Goal: Task Accomplishment & Management: Manage account settings

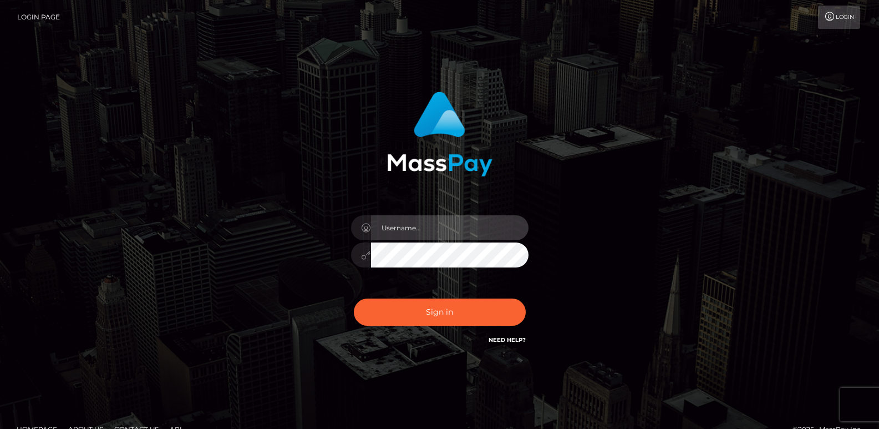
click at [420, 231] on input "text" at bounding box center [450, 227] width 158 height 25
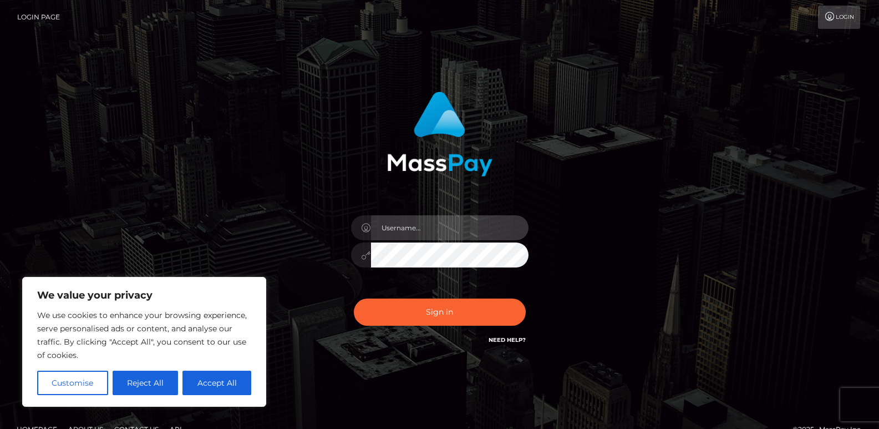
type input "[EMAIL_ADDRESS][DOMAIN_NAME]"
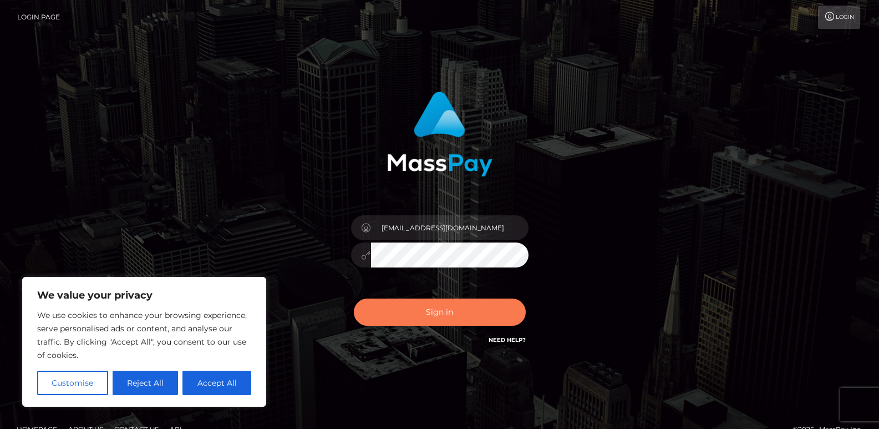
click at [449, 302] on button "Sign in" at bounding box center [440, 311] width 172 height 27
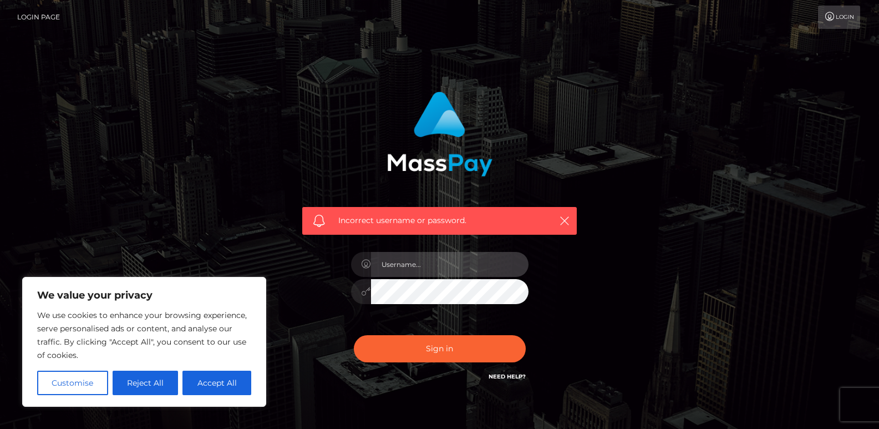
click at [464, 262] on input "text" at bounding box center [450, 264] width 158 height 25
type input "[EMAIL_ADDRESS][DOMAIN_NAME]"
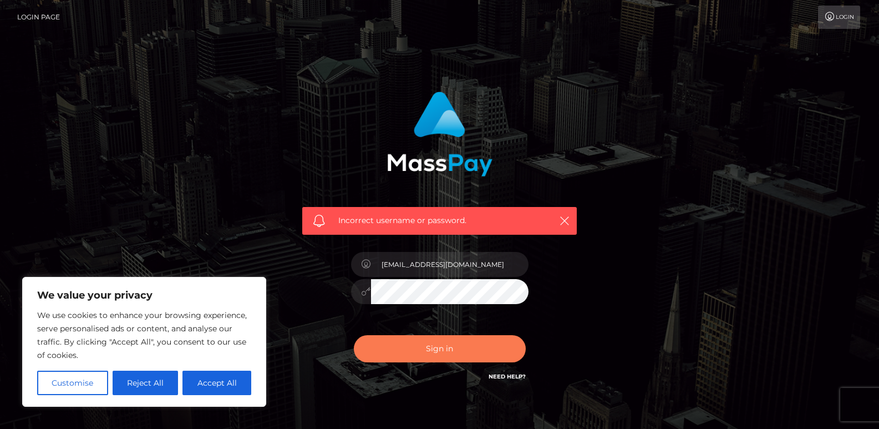
click at [457, 343] on button "Sign in" at bounding box center [440, 348] width 172 height 27
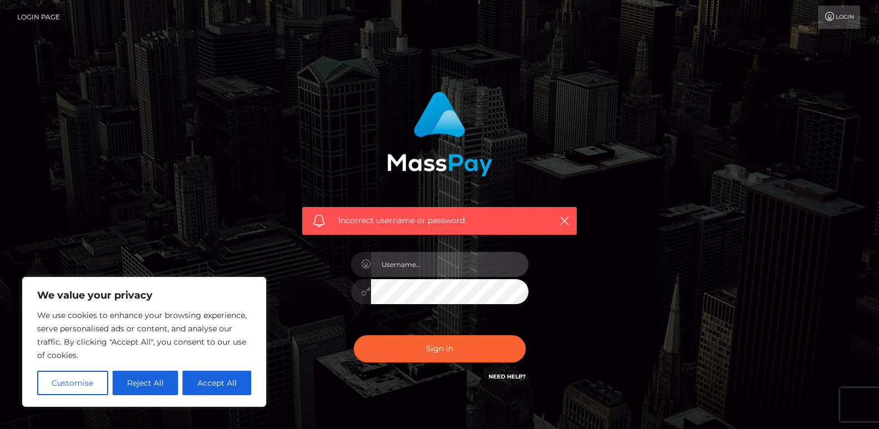
type input "[EMAIL_ADDRESS][DOMAIN_NAME]"
click at [354, 335] on button "Sign in" at bounding box center [440, 348] width 172 height 27
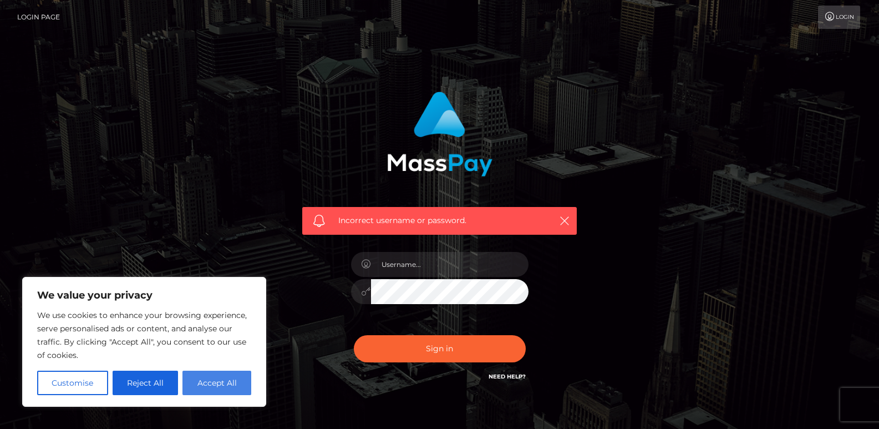
click at [227, 382] on button "Accept All" at bounding box center [216, 383] width 69 height 24
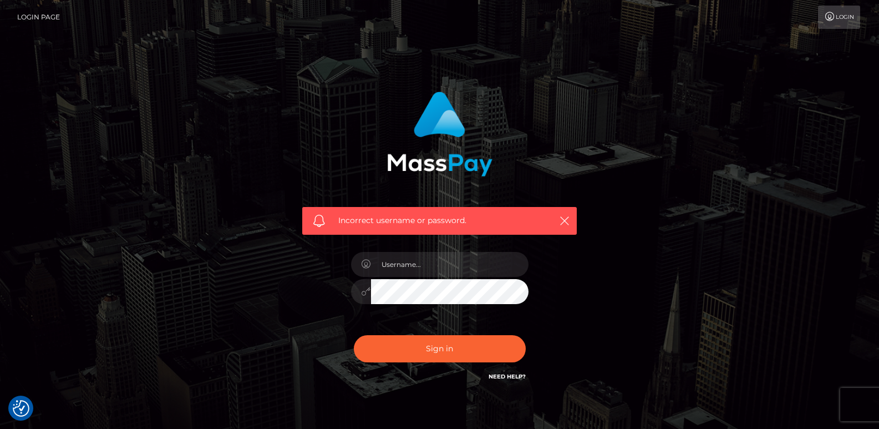
checkbox input "true"
click at [407, 268] on input "text" at bounding box center [450, 264] width 158 height 25
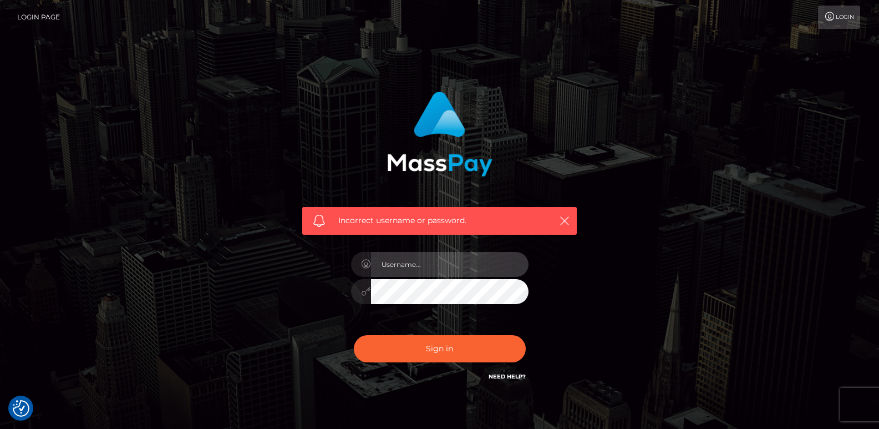
type input "[EMAIL_ADDRESS][DOMAIN_NAME]"
click at [634, 288] on div "Incorrect username or password. victoria_gamerqueen@hotmail.com" at bounding box center [440, 242] width 632 height 319
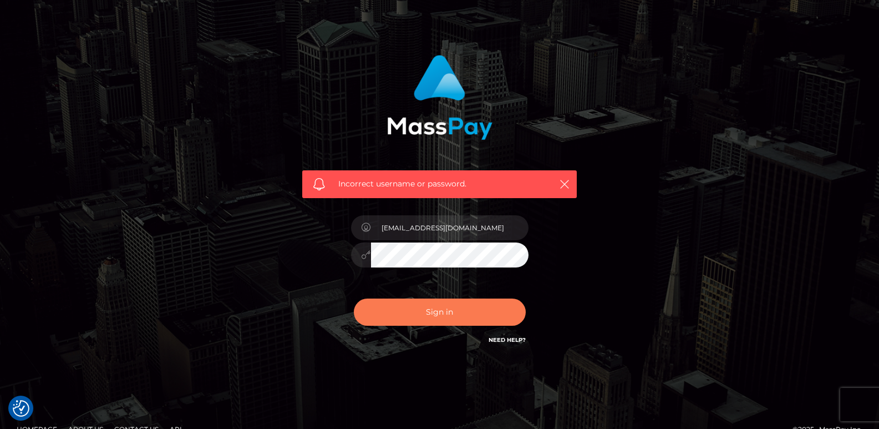
scroll to position [57, 0]
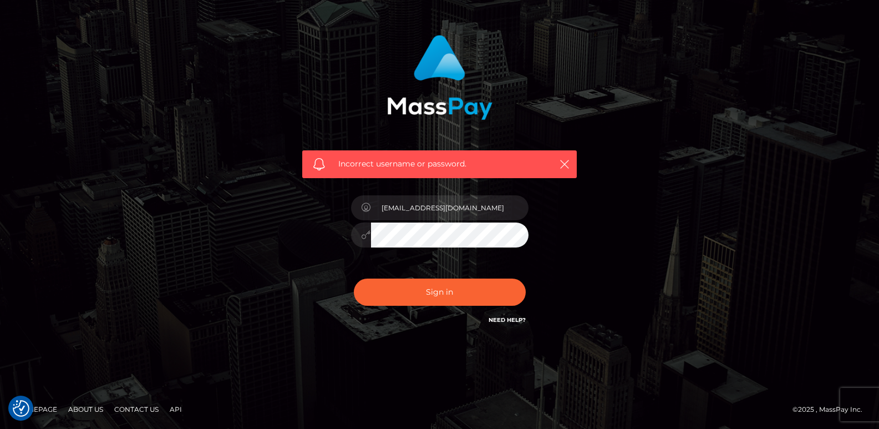
click at [504, 319] on link "Need Help?" at bounding box center [507, 319] width 37 height 7
click at [514, 320] on link "Need Help?" at bounding box center [507, 319] width 37 height 7
click at [522, 318] on link "Need Help?" at bounding box center [507, 319] width 37 height 7
click at [689, 225] on div "Incorrect username or password. victoria_gamerqueen@hotmail.com" at bounding box center [440, 186] width 632 height 319
click at [515, 321] on link "Need Help?" at bounding box center [507, 319] width 37 height 7
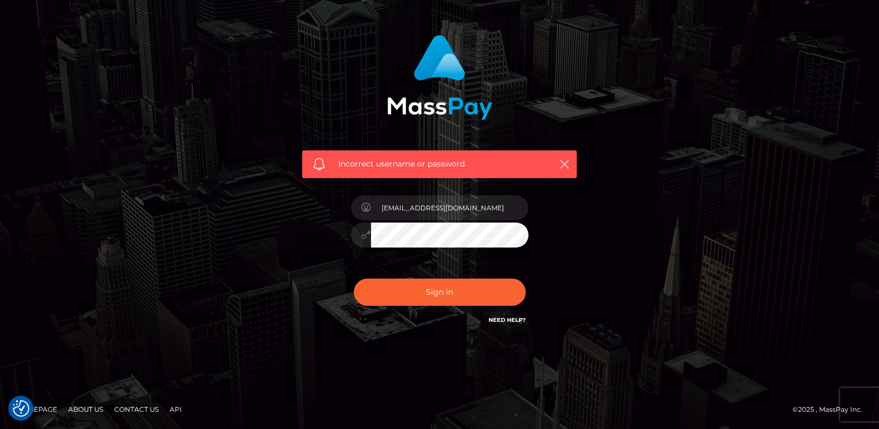
click at [506, 318] on link "Need Help?" at bounding box center [507, 319] width 37 height 7
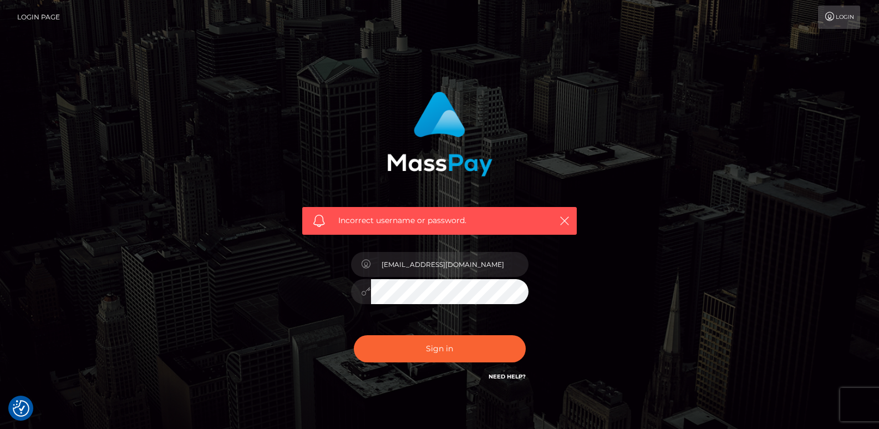
click at [29, 12] on link "Login Page" at bounding box center [38, 17] width 43 height 23
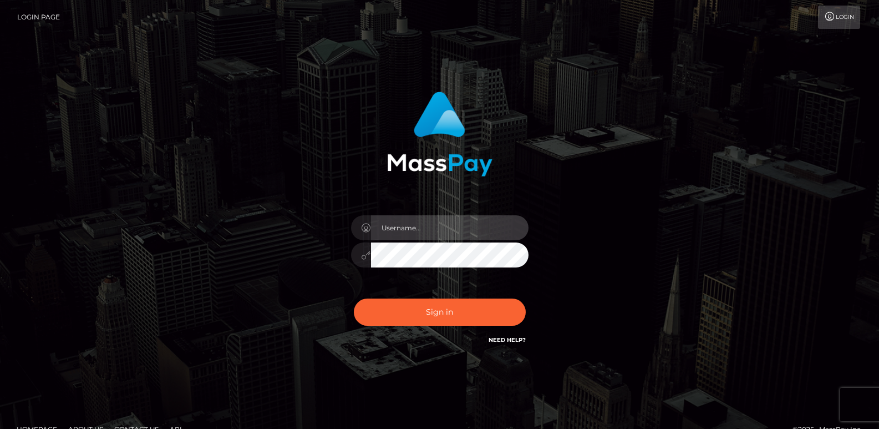
click at [417, 230] on input "text" at bounding box center [450, 227] width 158 height 25
type input "[EMAIL_ADDRESS][DOMAIN_NAME]"
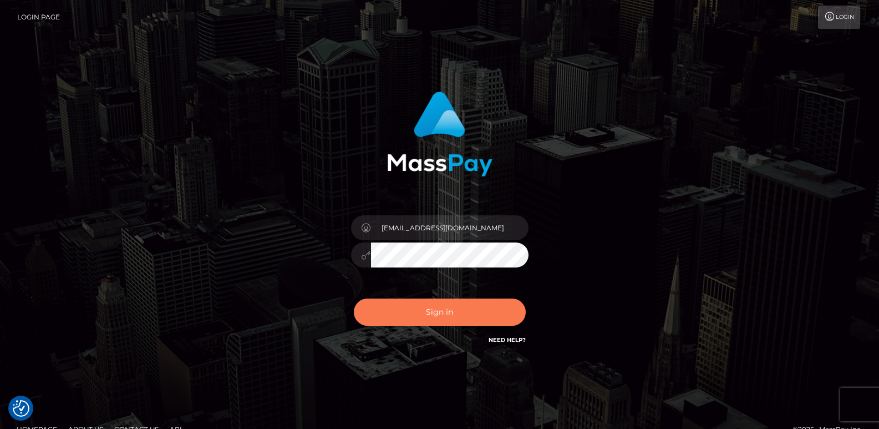
click at [435, 306] on button "Sign in" at bounding box center [440, 311] width 172 height 27
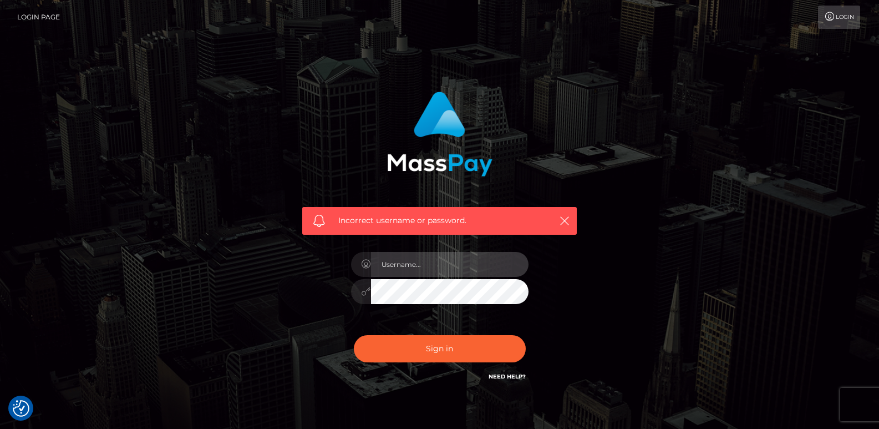
type input "[EMAIL_ADDRESS][DOMAIN_NAME]"
click at [354, 335] on button "Sign in" at bounding box center [440, 348] width 172 height 27
type input "[EMAIL_ADDRESS][DOMAIN_NAME]"
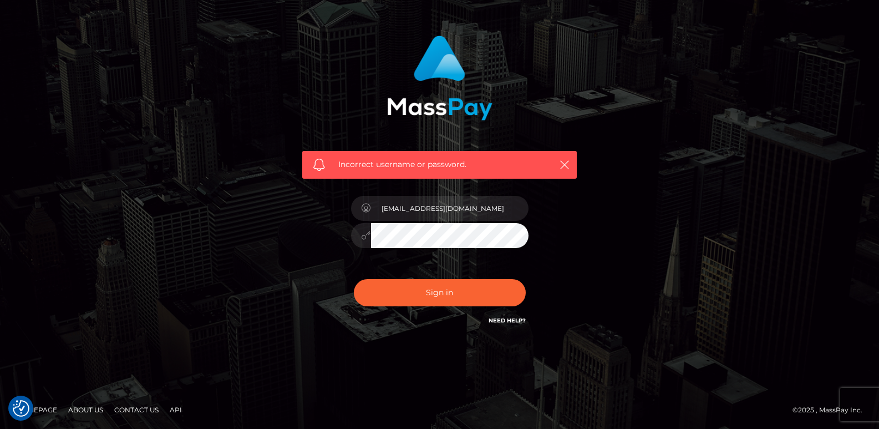
scroll to position [57, 0]
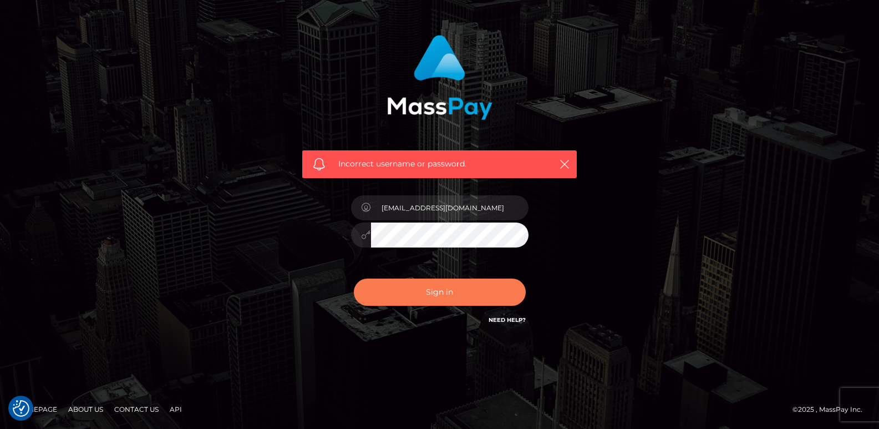
click at [397, 294] on button "Sign in" at bounding box center [440, 291] width 172 height 27
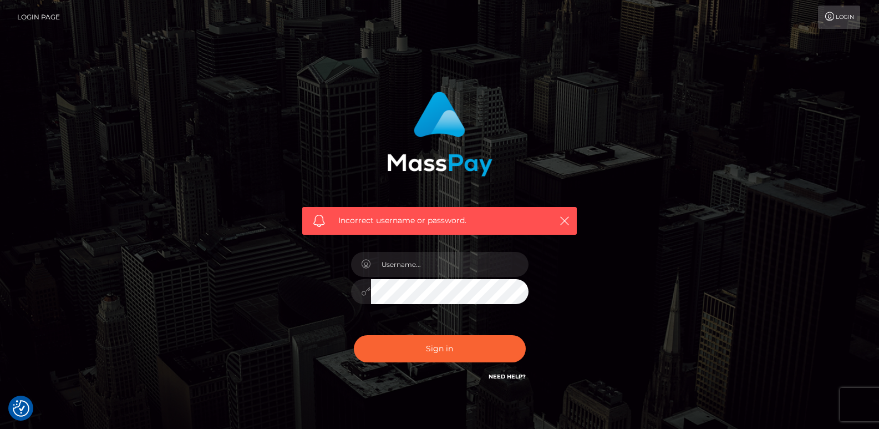
click at [428, 278] on div at bounding box center [440, 286] width 194 height 85
type input "[EMAIL_ADDRESS][DOMAIN_NAME]"
click at [354, 335] on button "Sign in" at bounding box center [440, 348] width 172 height 27
type input "[EMAIL_ADDRESS][DOMAIN_NAME]"
click at [354, 335] on button "Sign in" at bounding box center [440, 348] width 172 height 27
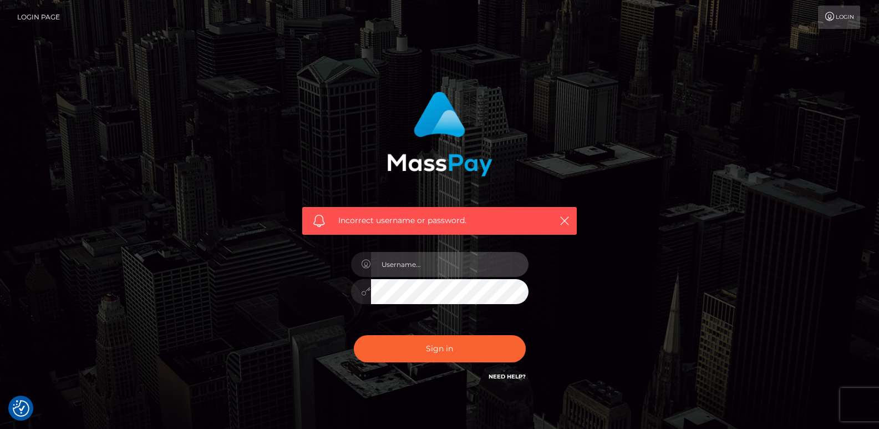
type input "[EMAIL_ADDRESS][DOMAIN_NAME]"
click at [459, 305] on div "[EMAIL_ADDRESS][DOMAIN_NAME]" at bounding box center [440, 286] width 194 height 85
click at [354, 335] on button "Sign in" at bounding box center [440, 348] width 172 height 27
type input "[EMAIL_ADDRESS][DOMAIN_NAME]"
click at [849, 16] on link "Login" at bounding box center [839, 17] width 42 height 23
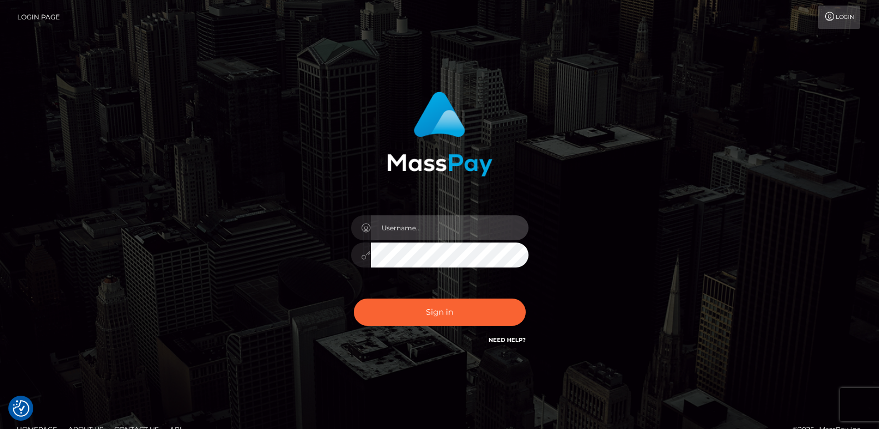
type input "[EMAIL_ADDRESS][DOMAIN_NAME]"
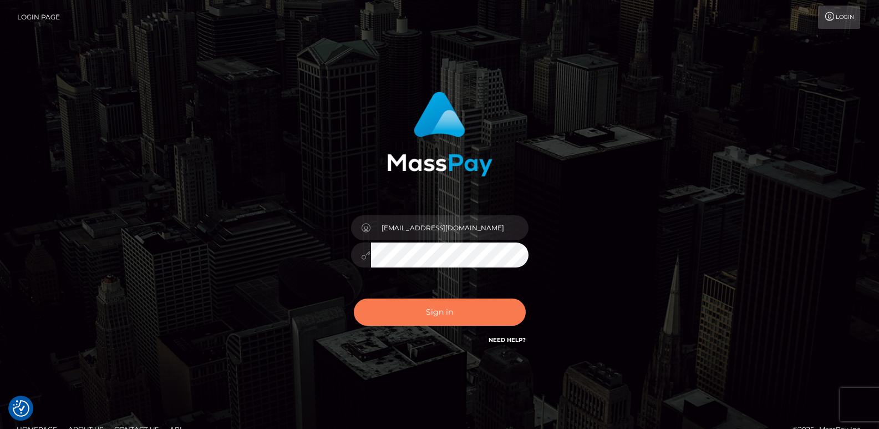
click at [462, 321] on button "Sign in" at bounding box center [440, 311] width 172 height 27
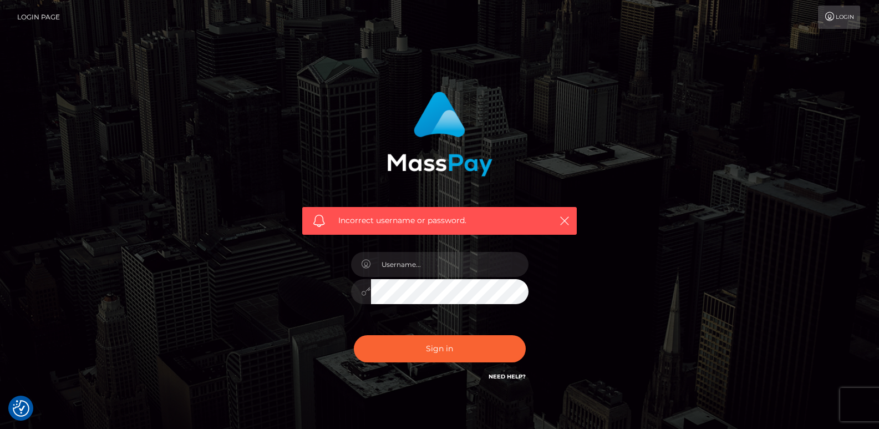
click at [514, 374] on link "Need Help?" at bounding box center [507, 376] width 37 height 7
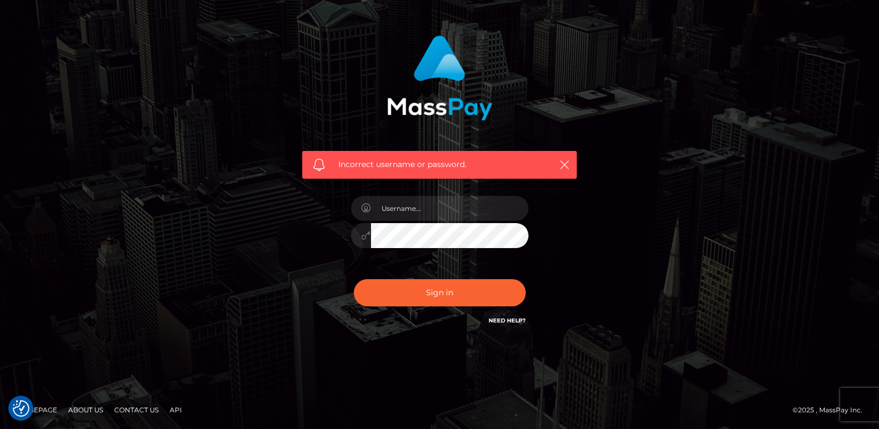
scroll to position [57, 0]
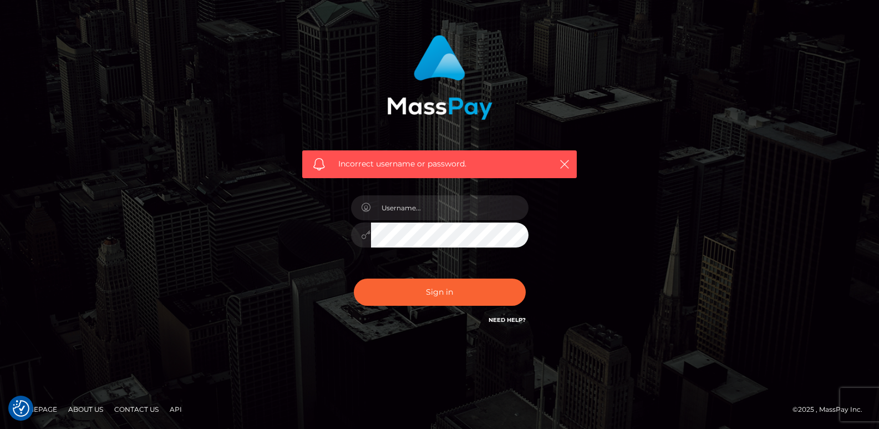
click at [149, 408] on link "Contact Us" at bounding box center [136, 408] width 53 height 17
type input "victoria_gamerqueen@hotmail.com"
click at [354, 278] on button "Sign in" at bounding box center [440, 291] width 172 height 27
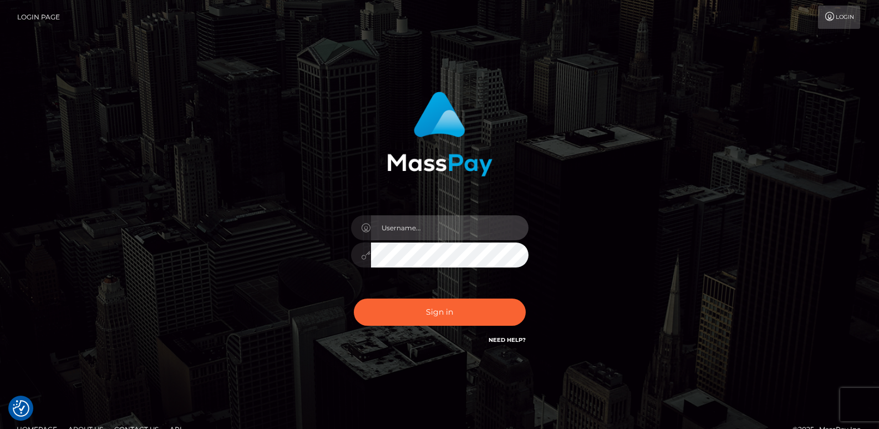
type input "[EMAIL_ADDRESS][DOMAIN_NAME]"
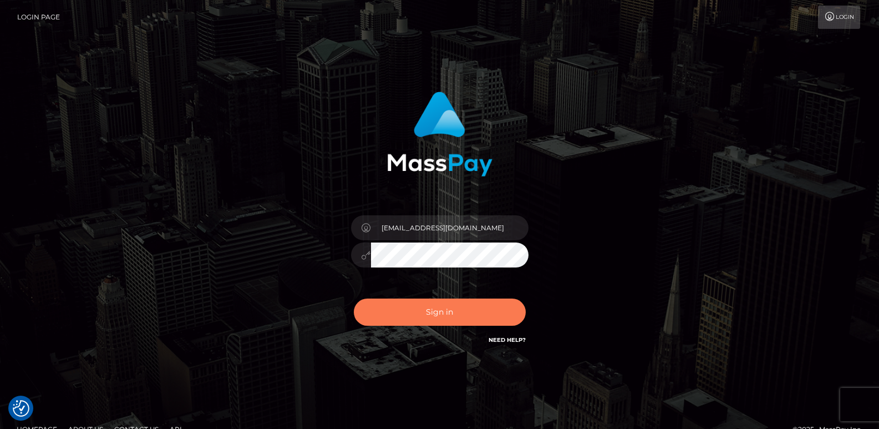
click at [443, 313] on button "Sign in" at bounding box center [440, 311] width 172 height 27
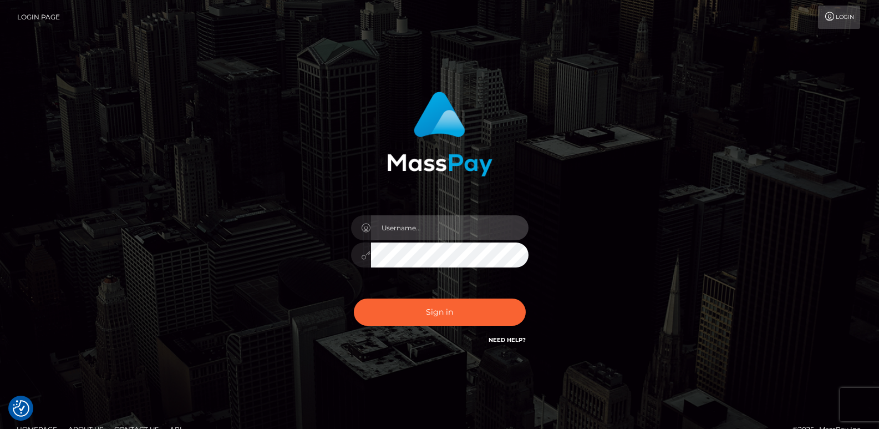
type input "victoria_gamerqueen@hotmail.com"
click at [354, 298] on button "Sign in" at bounding box center [440, 311] width 172 height 27
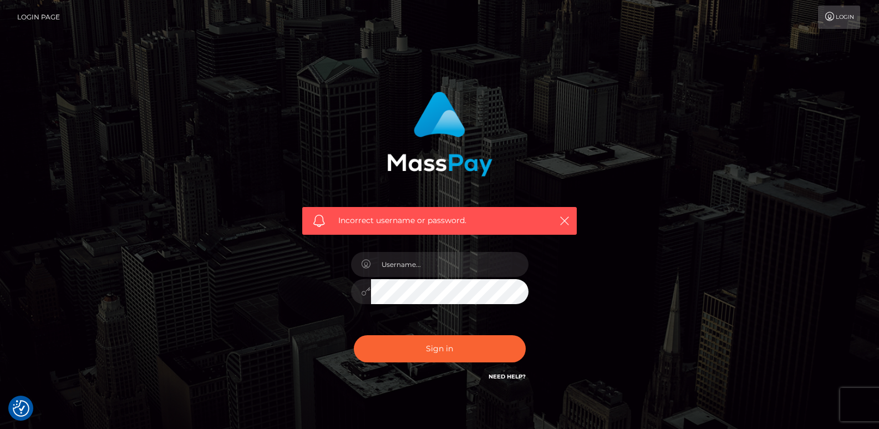
click at [438, 278] on div at bounding box center [440, 286] width 194 height 85
click at [437, 263] on input "text" at bounding box center [450, 264] width 158 height 25
type input "[EMAIL_ADDRESS][DOMAIN_NAME]"
click at [354, 335] on button "Sign in" at bounding box center [440, 348] width 172 height 27
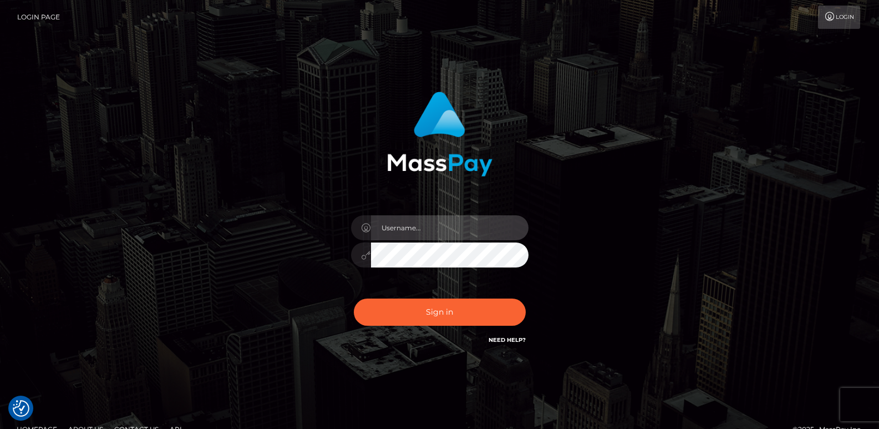
type input "victoria_gamerqueen@hotmail.com"
click at [354, 298] on button "Sign in" at bounding box center [440, 311] width 172 height 27
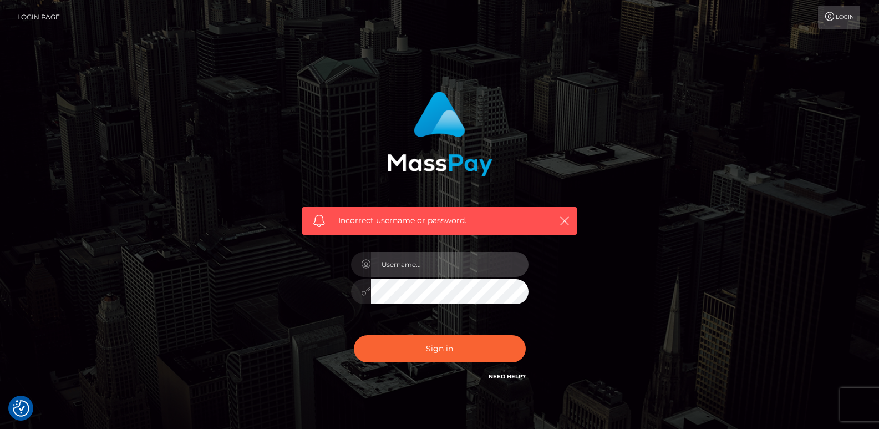
drag, startPoint x: 448, startPoint y: 261, endPoint x: 450, endPoint y: 266, distance: 5.8
click at [450, 266] on input "text" at bounding box center [450, 264] width 158 height 25
type input "victoria_gamerqueen@hotmail.com"
click at [354, 335] on button "Sign in" at bounding box center [440, 348] width 172 height 27
